Goal: Task Accomplishment & Management: Complete application form

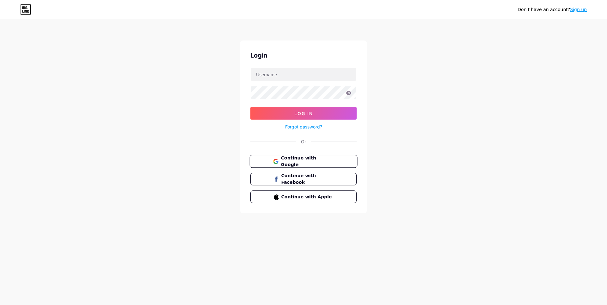
click at [307, 164] on span "Continue with Google" at bounding box center [307, 162] width 53 height 14
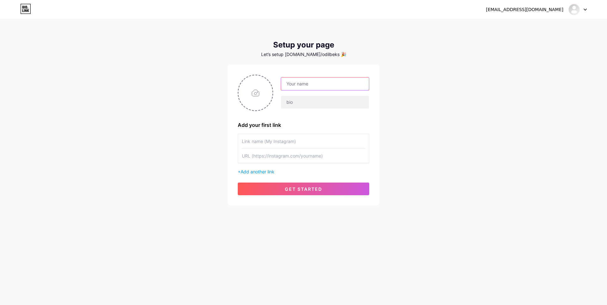
click at [306, 86] on input "text" at bounding box center [325, 84] width 88 height 13
type input "o"
type input "Odilbek"
click at [316, 104] on input "text" at bounding box center [325, 102] width 88 height 13
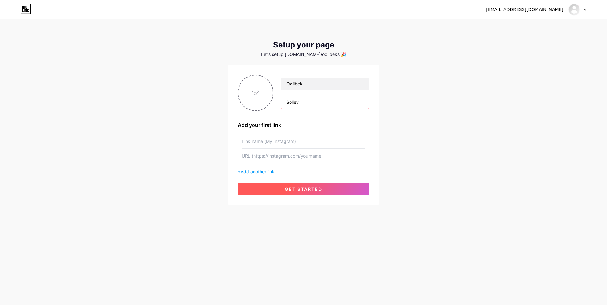
type input "Soliev"
click at [320, 192] on button "get started" at bounding box center [304, 189] width 132 height 13
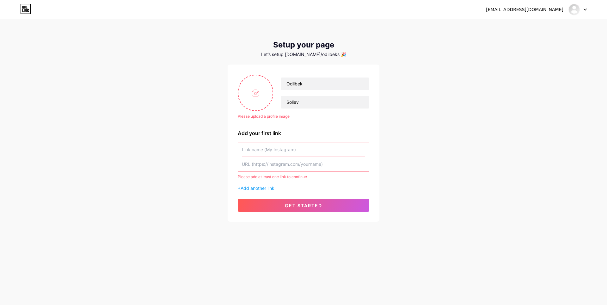
click at [270, 148] on input "text" at bounding box center [303, 149] width 123 height 14
click at [285, 205] on span "get started" at bounding box center [303, 205] width 37 height 5
click at [306, 208] on span "get started" at bounding box center [303, 205] width 37 height 5
click at [306, 207] on span "get started" at bounding box center [303, 205] width 37 height 5
click at [307, 204] on span "get started" at bounding box center [303, 205] width 37 height 5
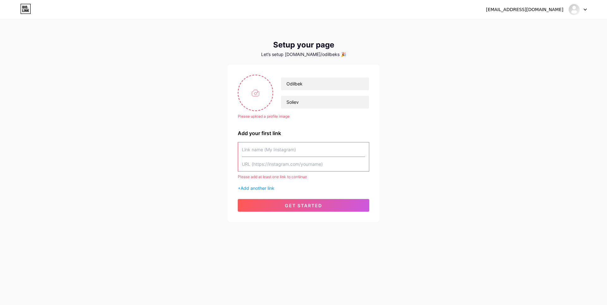
click at [283, 152] on input "text" at bounding box center [303, 149] width 123 height 14
click at [320, 147] on input "text" at bounding box center [303, 149] width 123 height 14
paste input "[URL][DOMAIN_NAME]"
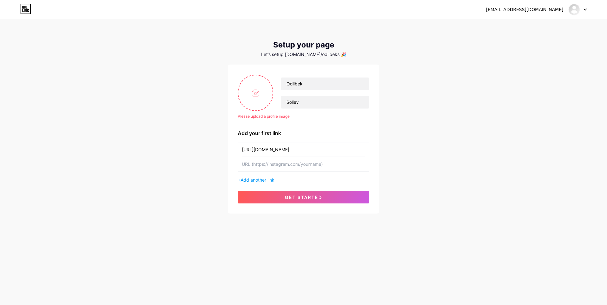
type input "[URL][DOMAIN_NAME]"
click at [309, 205] on div "Please upload a profile image [PERSON_NAME] Please upload a profile image Add y…" at bounding box center [304, 139] width 152 height 149
click at [312, 200] on button "get started" at bounding box center [304, 197] width 132 height 13
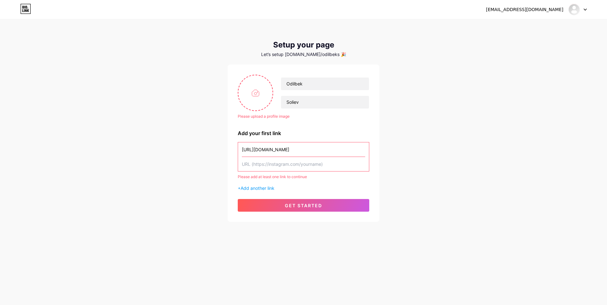
click at [277, 165] on input "text" at bounding box center [303, 164] width 123 height 14
paste input "[URL][DOMAIN_NAME]"
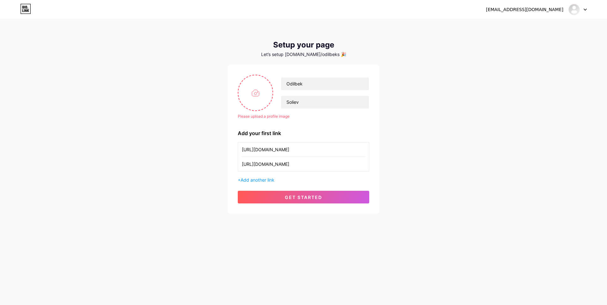
type input "[URL][DOMAIN_NAME]"
drag, startPoint x: 308, startPoint y: 149, endPoint x: 222, endPoint y: 155, distance: 86.5
click at [222, 155] on div "[EMAIL_ADDRESS][DOMAIN_NAME] Dashboard Logout Setup your page Let’s setup [DOMA…" at bounding box center [303, 117] width 607 height 234
type input "GufDonald"
click at [287, 198] on span "get started" at bounding box center [303, 197] width 37 height 5
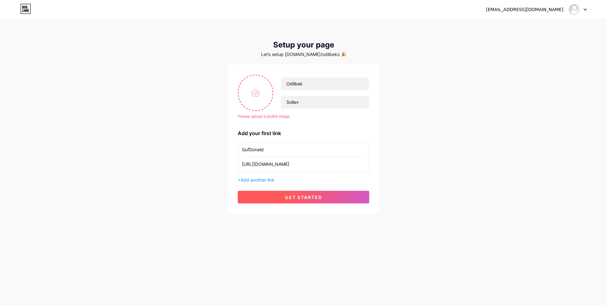
click at [286, 201] on button "get started" at bounding box center [304, 197] width 132 height 13
drag, startPoint x: 286, startPoint y: 200, endPoint x: 265, endPoint y: 115, distance: 87.7
click at [286, 199] on button "get started" at bounding box center [304, 197] width 132 height 13
click at [257, 96] on input "file" at bounding box center [256, 92] width 34 height 35
type input "C:\fakepath\siamese-fighting-fish-sticker-illustrations-betta-fish-png.webp"
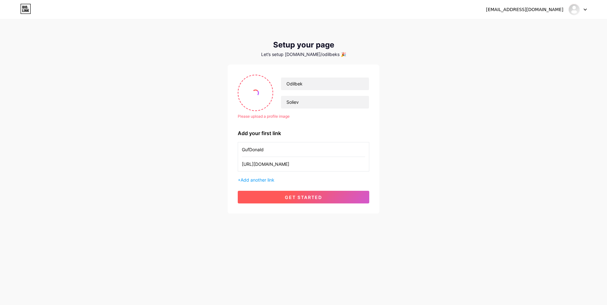
click at [305, 198] on span "get started" at bounding box center [303, 197] width 37 height 5
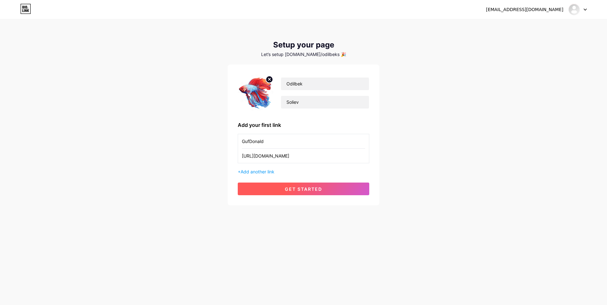
click at [320, 190] on span "get started" at bounding box center [303, 188] width 37 height 5
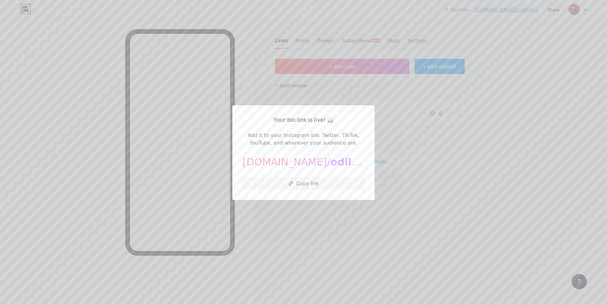
click at [529, 107] on div at bounding box center [303, 152] width 607 height 305
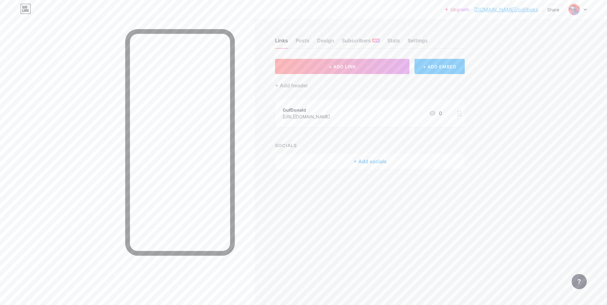
click at [366, 158] on div "+ Add socials" at bounding box center [370, 161] width 190 height 15
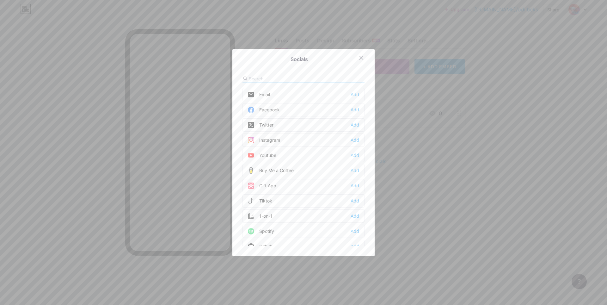
click at [277, 109] on div "Facebook" at bounding box center [264, 110] width 32 height 6
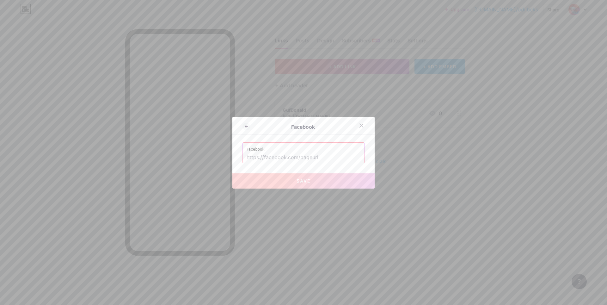
click at [312, 157] on input "text" at bounding box center [304, 157] width 114 height 11
click at [361, 125] on icon at bounding box center [361, 125] width 5 height 5
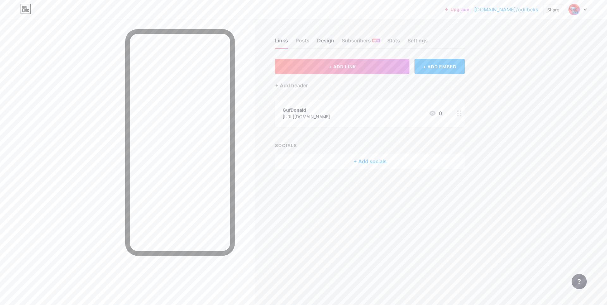
click at [325, 40] on div "Design" at bounding box center [325, 42] width 17 height 11
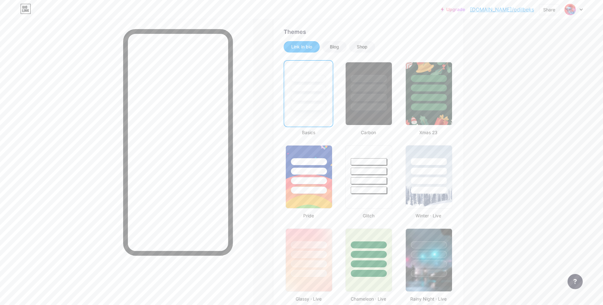
scroll to position [127, 0]
click at [367, 111] on div at bounding box center [369, 93] width 48 height 65
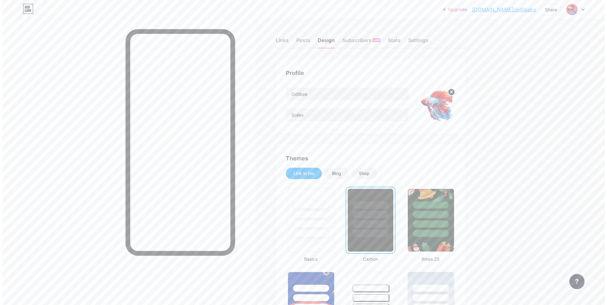
scroll to position [0, 0]
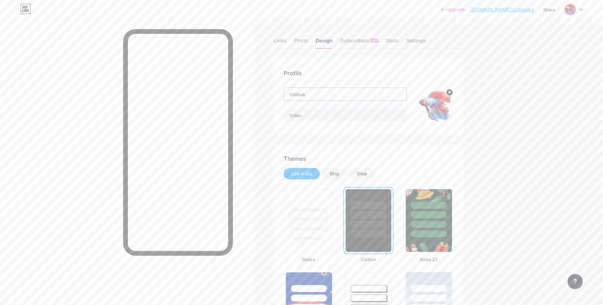
click at [313, 96] on input "Odilbek" at bounding box center [345, 94] width 122 height 13
drag, startPoint x: 317, startPoint y: 94, endPoint x: 244, endPoint y: 101, distance: 73.8
click at [279, 42] on div "Links" at bounding box center [279, 42] width 13 height 11
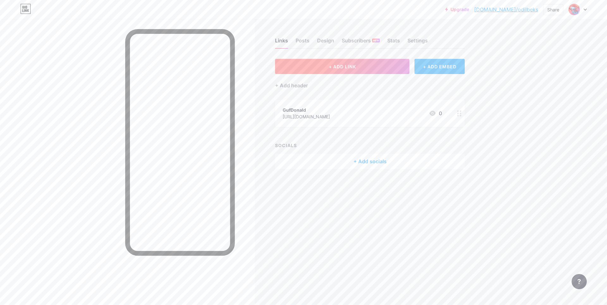
click at [387, 68] on button "+ ADD LINK" at bounding box center [342, 66] width 134 height 15
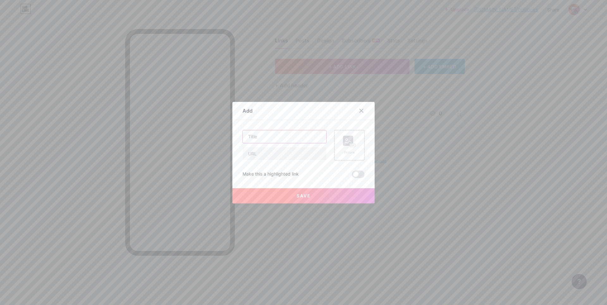
click at [268, 138] on input "text" at bounding box center [285, 136] width 84 height 13
click at [279, 154] on input "text" at bounding box center [285, 153] width 84 height 13
paste input "[URL][DOMAIN_NAME]"
type input "[URL][DOMAIN_NAME]"
drag, startPoint x: 300, startPoint y: 152, endPoint x: 153, endPoint y: 155, distance: 146.5
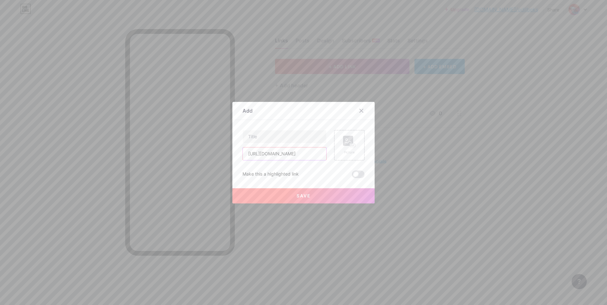
click at [154, 155] on div "Add Content YouTube Play YouTube video without leaving your page. ADD Vimeo Pla…" at bounding box center [303, 152] width 607 height 305
click at [300, 153] on input "text" at bounding box center [285, 153] width 84 height 13
paste input "[URL][DOMAIN_NAME][DOMAIN_NAME]"
type input "[URL][DOMAIN_NAME][DOMAIN_NAME]"
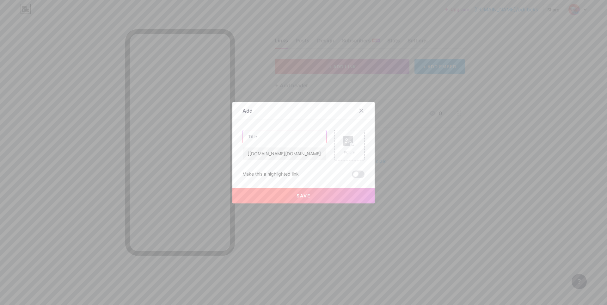
click at [289, 136] on input "text" at bounding box center [285, 136] width 84 height 13
type input "Instagram"
click at [351, 139] on icon at bounding box center [349, 142] width 13 height 12
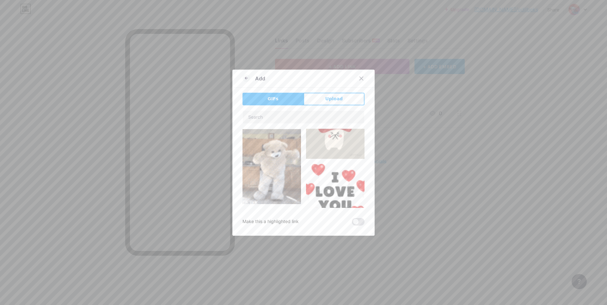
scroll to position [32, 0]
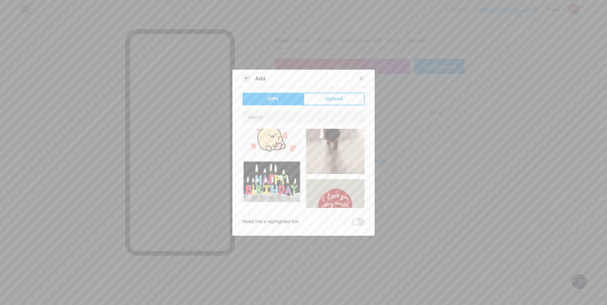
click at [246, 78] on icon at bounding box center [247, 78] width 8 height 8
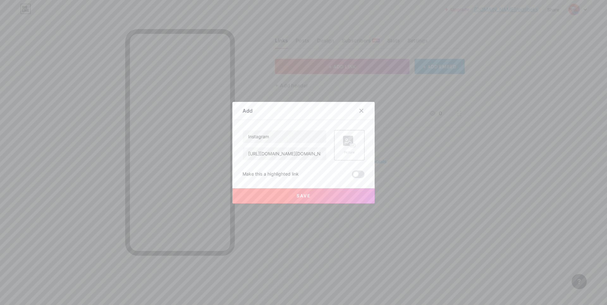
click at [302, 196] on span "Save" at bounding box center [304, 195] width 14 height 5
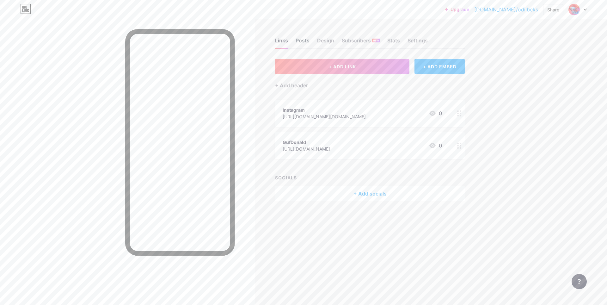
click at [306, 41] on div "Posts" at bounding box center [303, 42] width 14 height 11
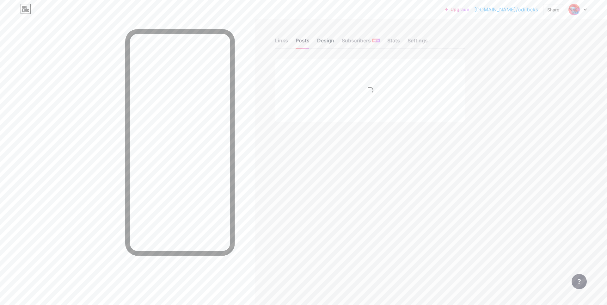
click at [324, 40] on div "Design" at bounding box center [325, 42] width 17 height 11
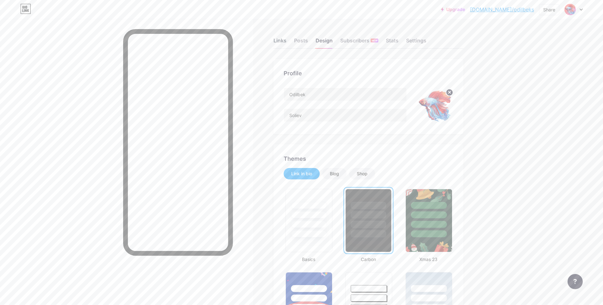
click at [286, 44] on div "Links" at bounding box center [279, 42] width 13 height 11
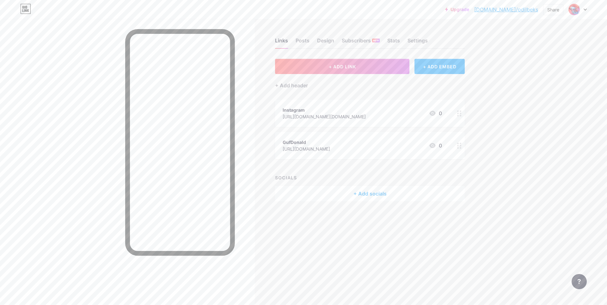
click at [364, 144] on div "GufDonald [URL][DOMAIN_NAME] 0" at bounding box center [362, 145] width 159 height 15
click at [359, 103] on icon at bounding box center [361, 104] width 5 height 5
